Goal: Browse casually: Explore the website without a specific task or goal

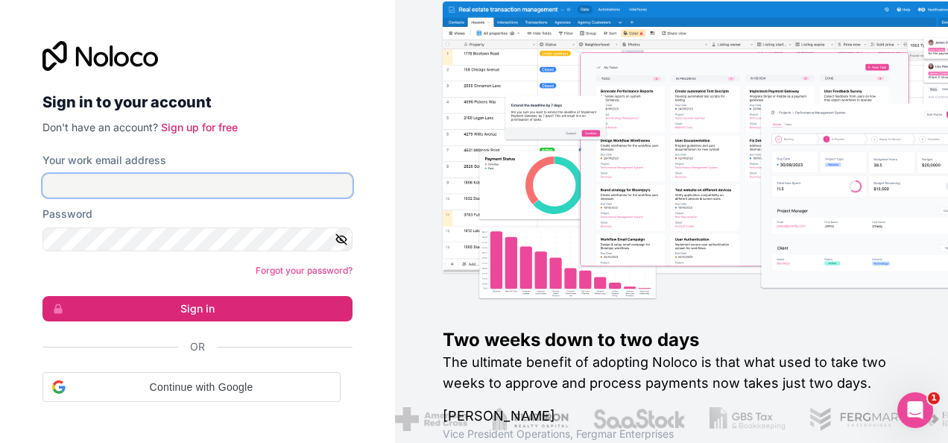
click at [200, 179] on input "Your work email address" at bounding box center [197, 186] width 310 height 24
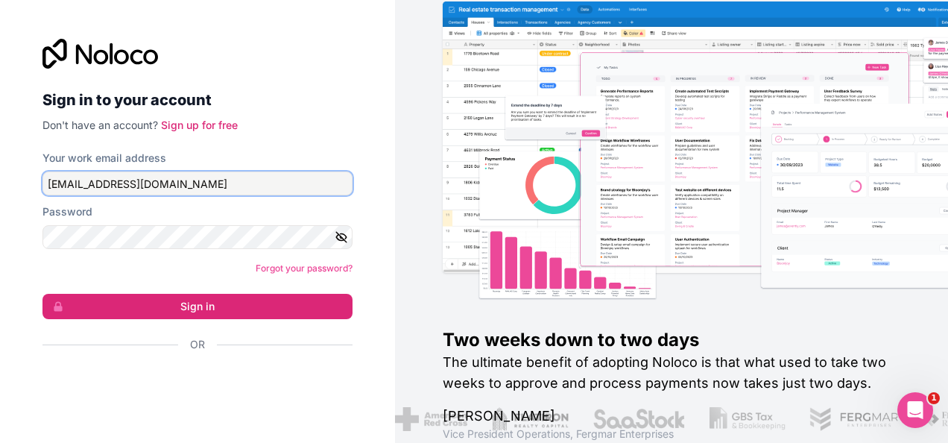
drag, startPoint x: 214, startPoint y: 173, endPoint x: 0, endPoint y: 196, distance: 215.1
click at [0, 196] on html "Sign in to your account Don't have an account? Sign up for free Your work email…" at bounding box center [474, 221] width 948 height 443
type input "folco"
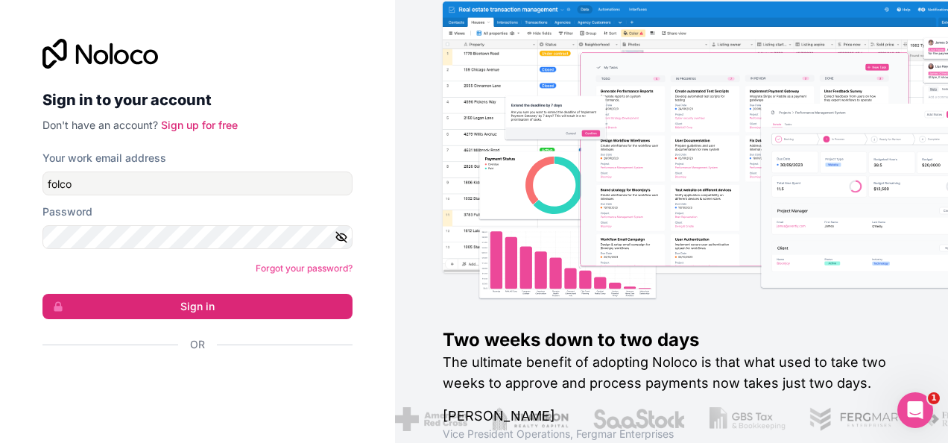
click at [323, 73] on div "Sign in to your account Don't have an account? Sign up for free" at bounding box center [197, 86] width 310 height 94
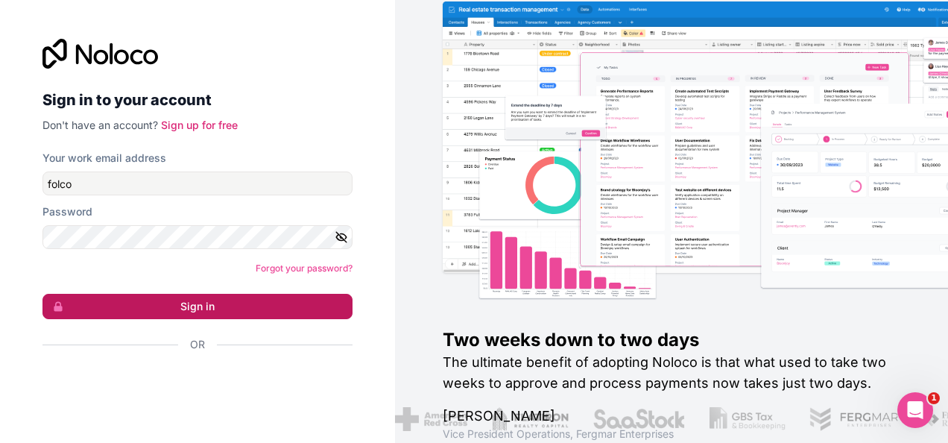
click at [243, 308] on button "Sign in" at bounding box center [197, 306] width 310 height 25
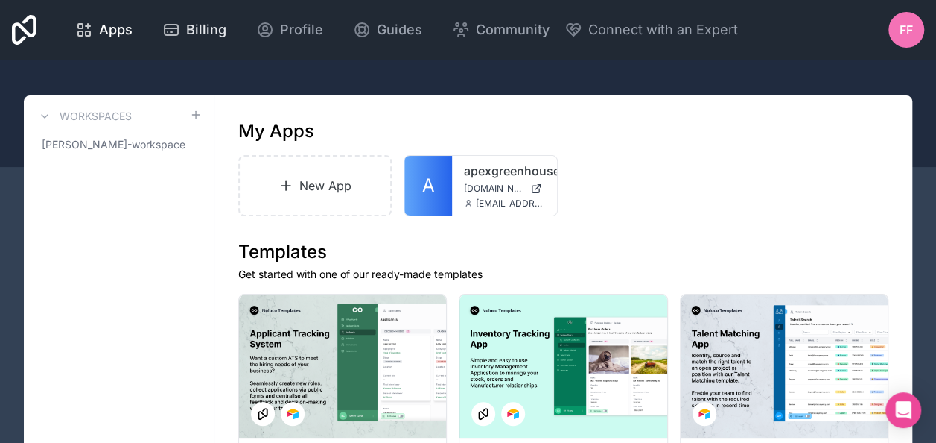
click at [191, 37] on span "Billing" at bounding box center [206, 29] width 40 height 21
